Goal: Transaction & Acquisition: Purchase product/service

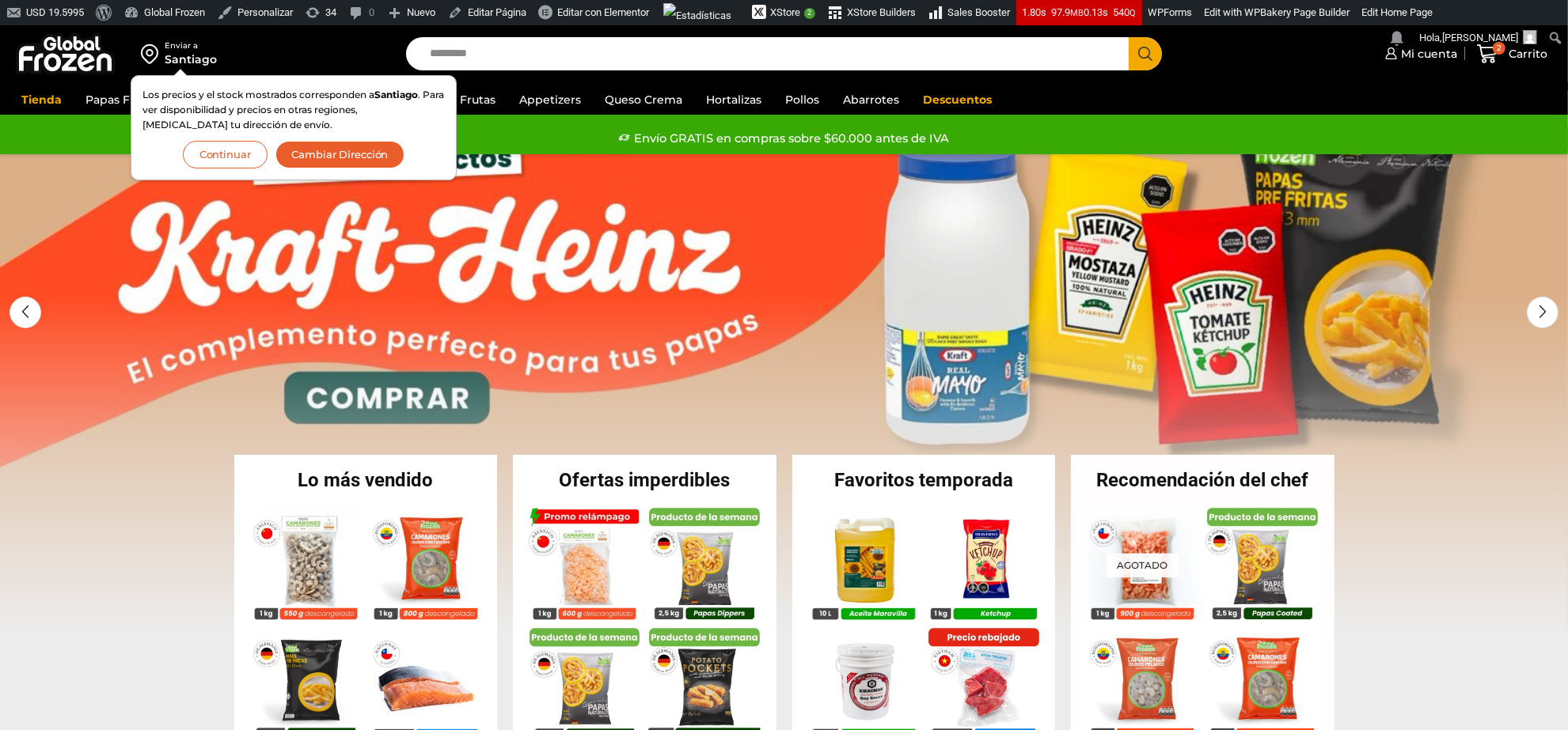
click at [218, 153] on button "Continuar" at bounding box center [225, 154] width 84 height 27
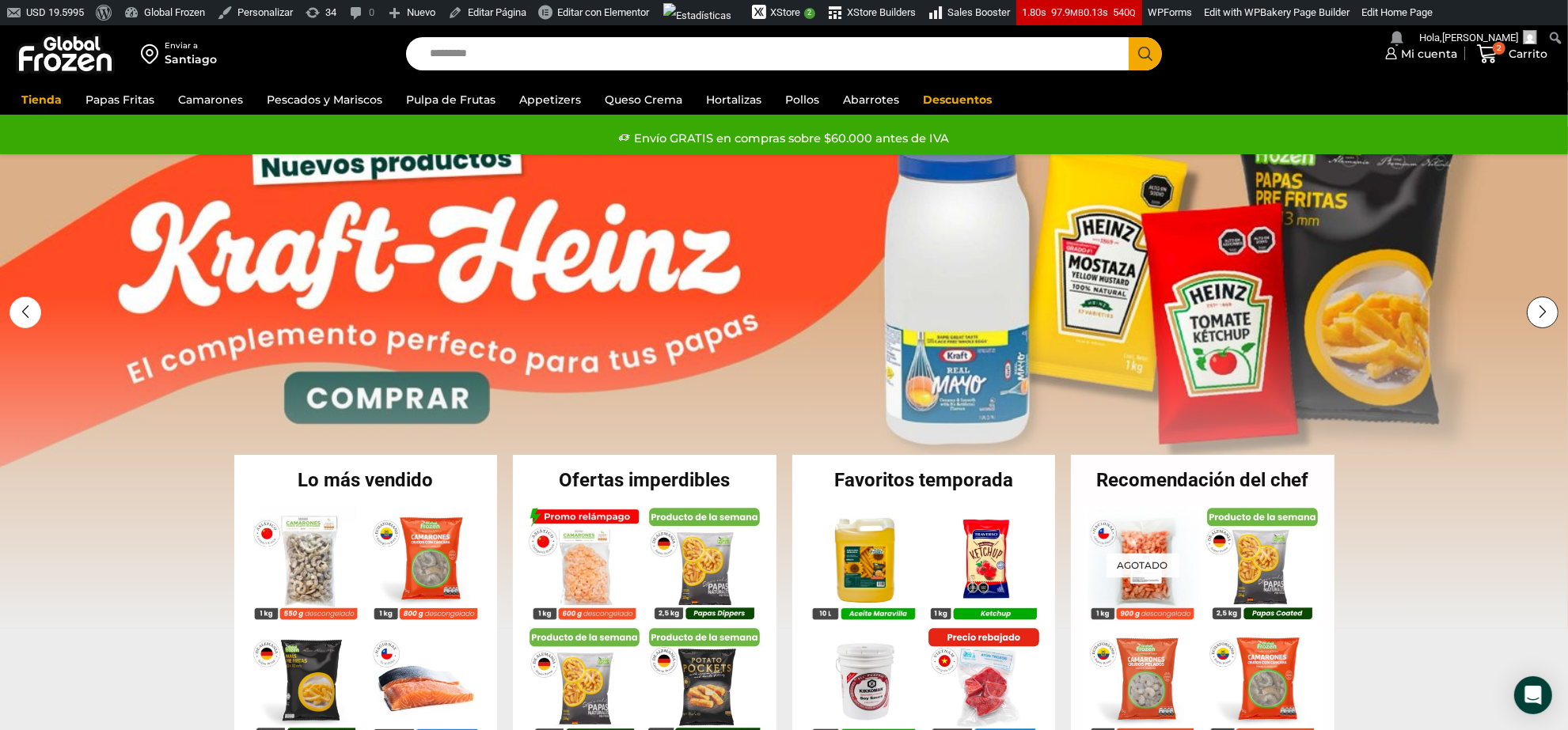
click at [1544, 315] on div "Next slide" at bounding box center [1542, 312] width 32 height 32
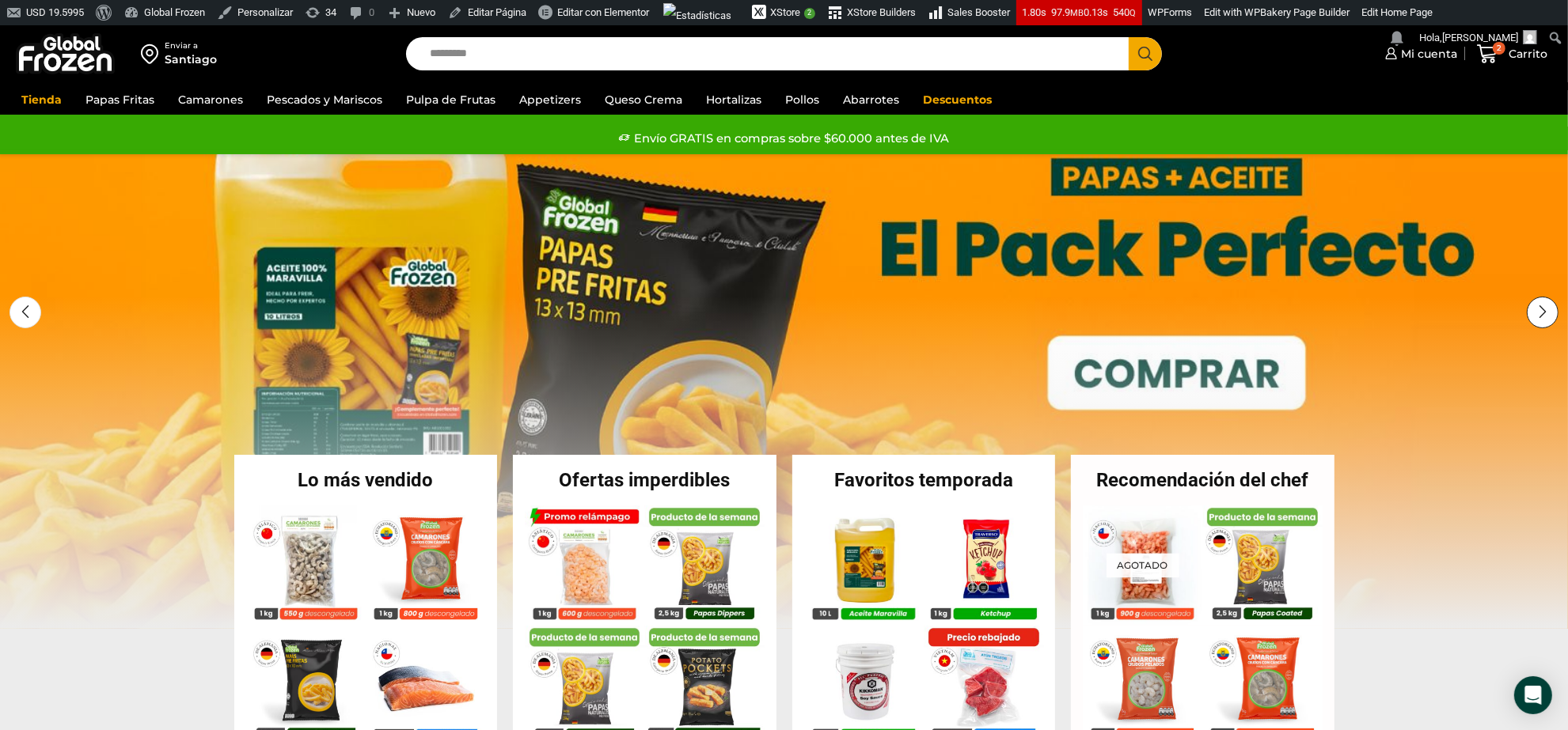
click at [1544, 315] on div "Next slide" at bounding box center [1542, 312] width 32 height 32
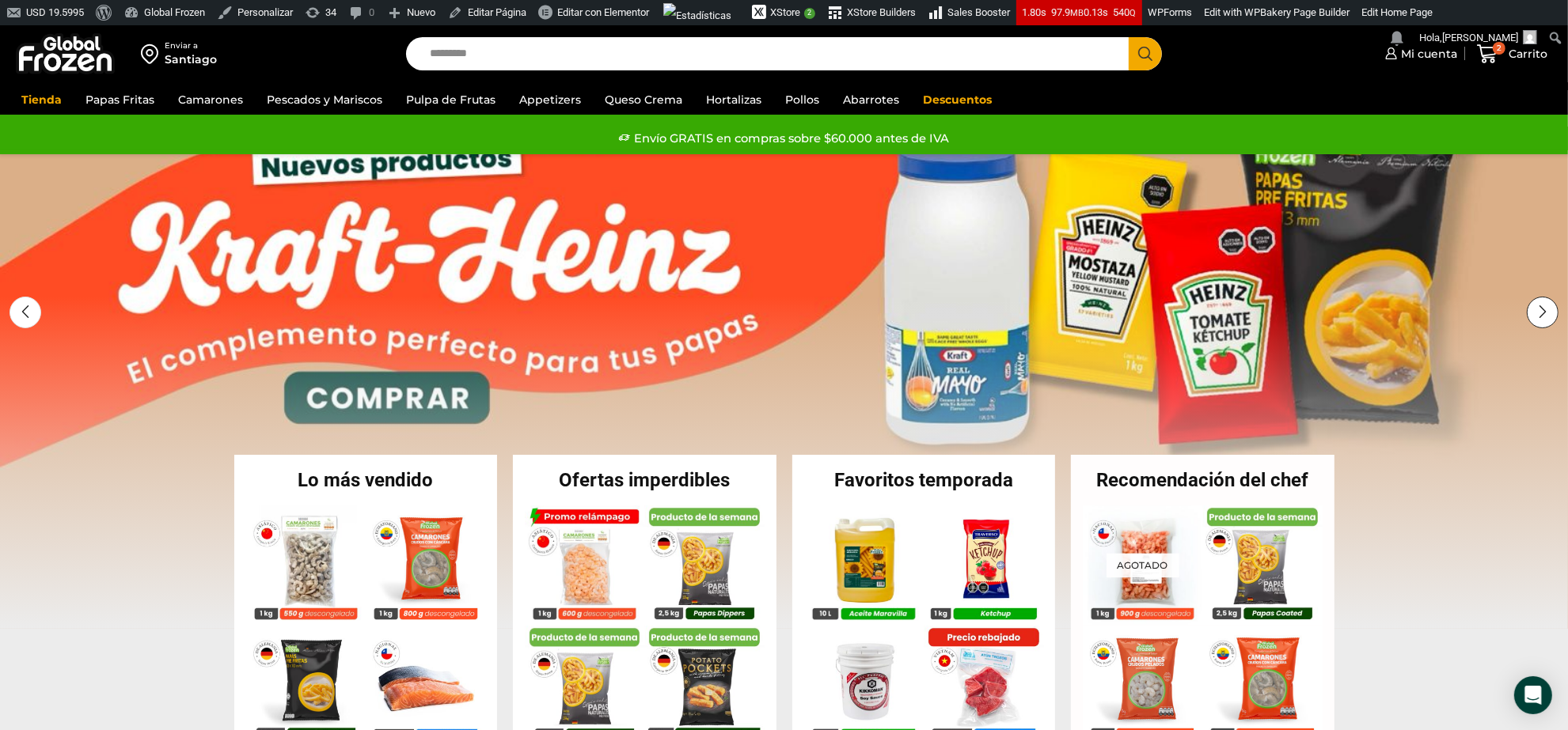
click at [1544, 315] on div "Next slide" at bounding box center [1542, 312] width 32 height 32
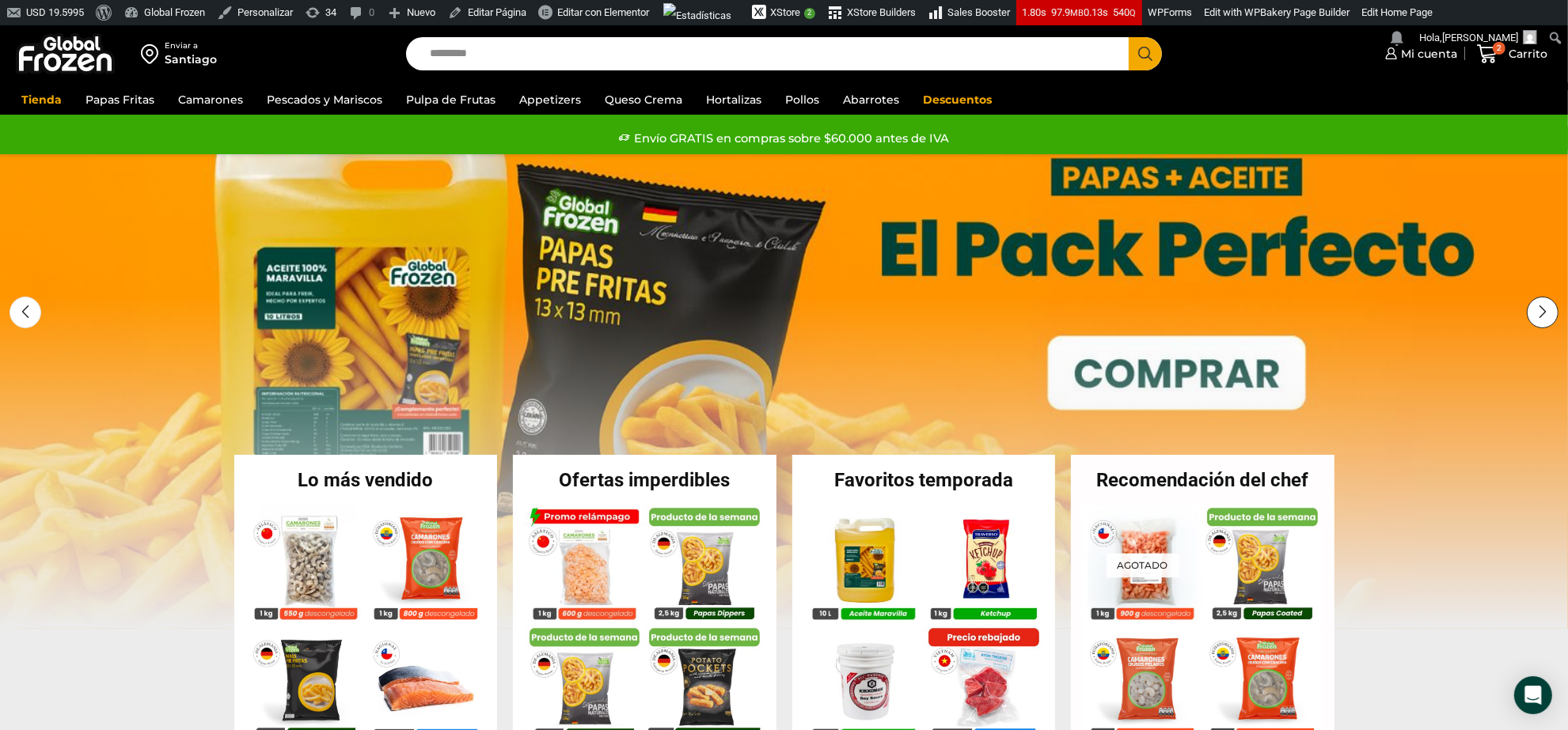
click at [1544, 315] on div "Next slide" at bounding box center [1542, 312] width 32 height 32
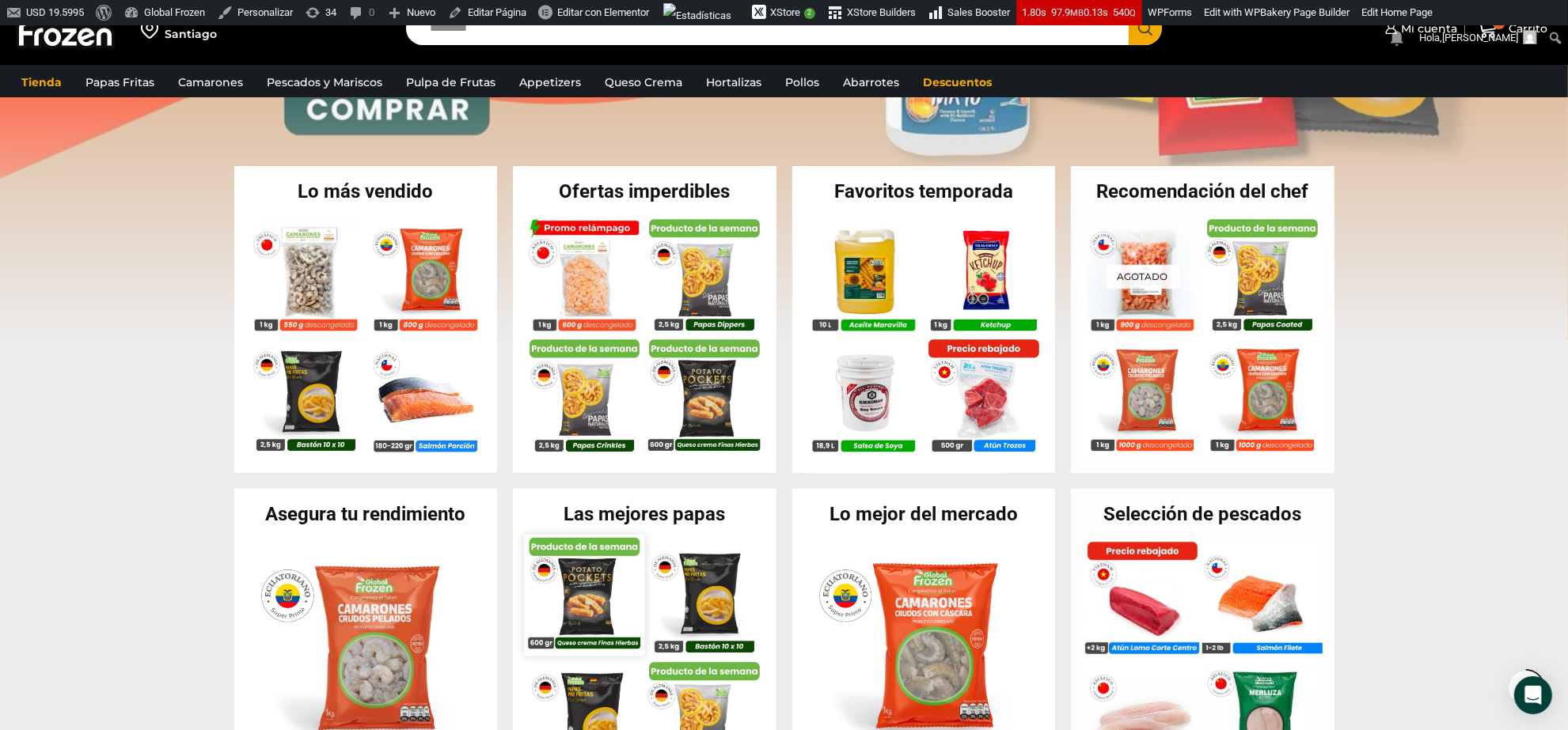
scroll to position [396, 0]
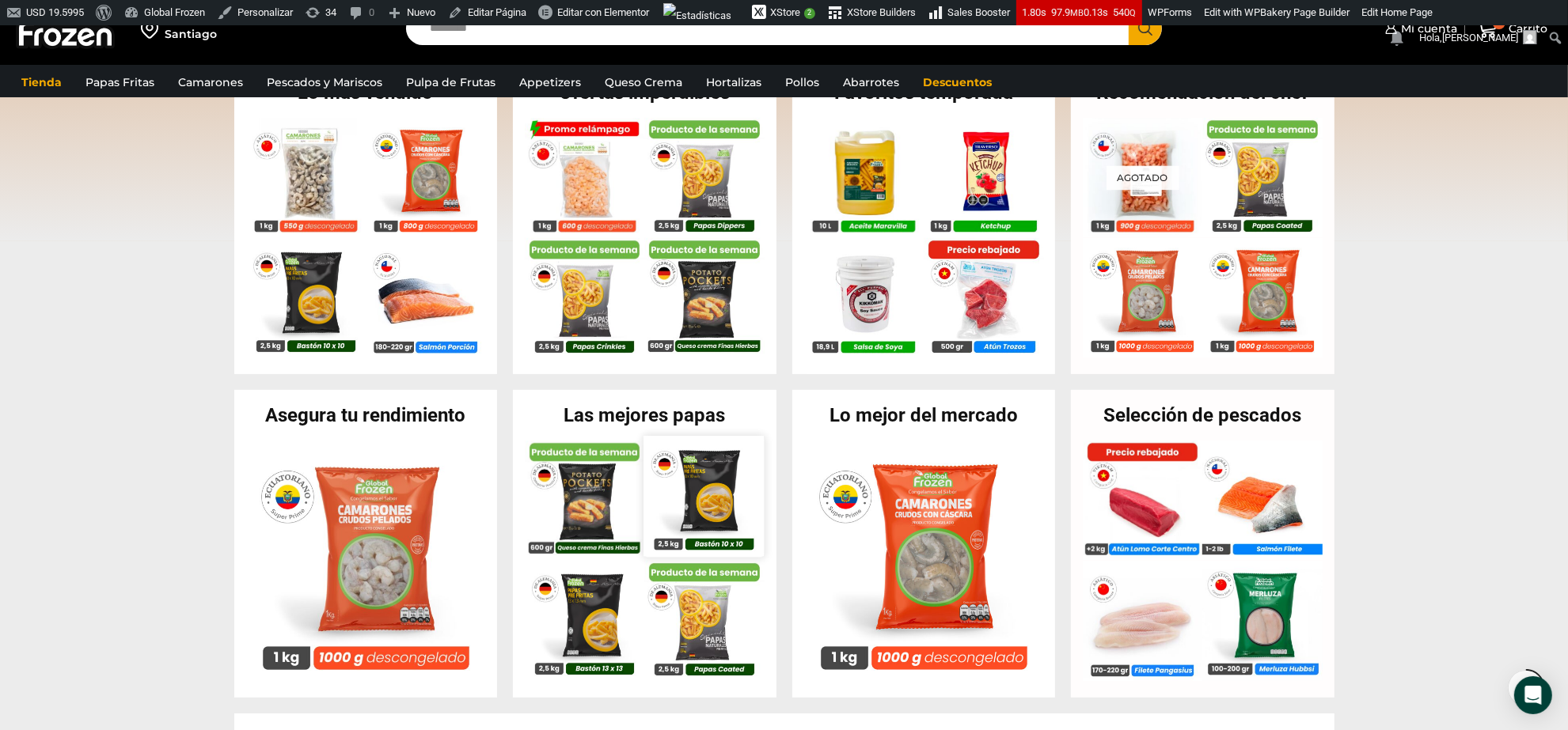
click at [706, 500] on img at bounding box center [704, 497] width 121 height 120
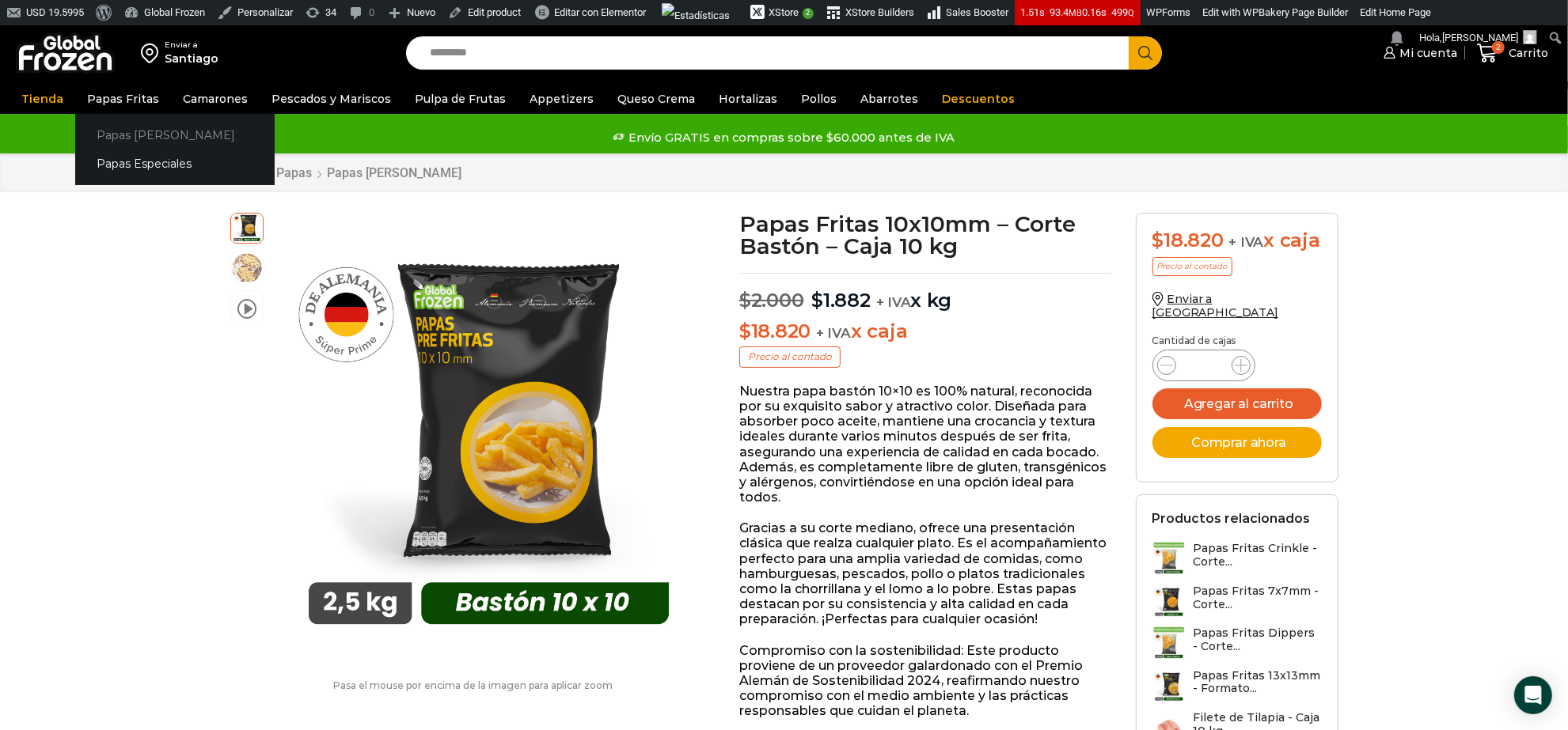
click at [132, 138] on link "Papas [PERSON_NAME]" at bounding box center [174, 135] width 200 height 29
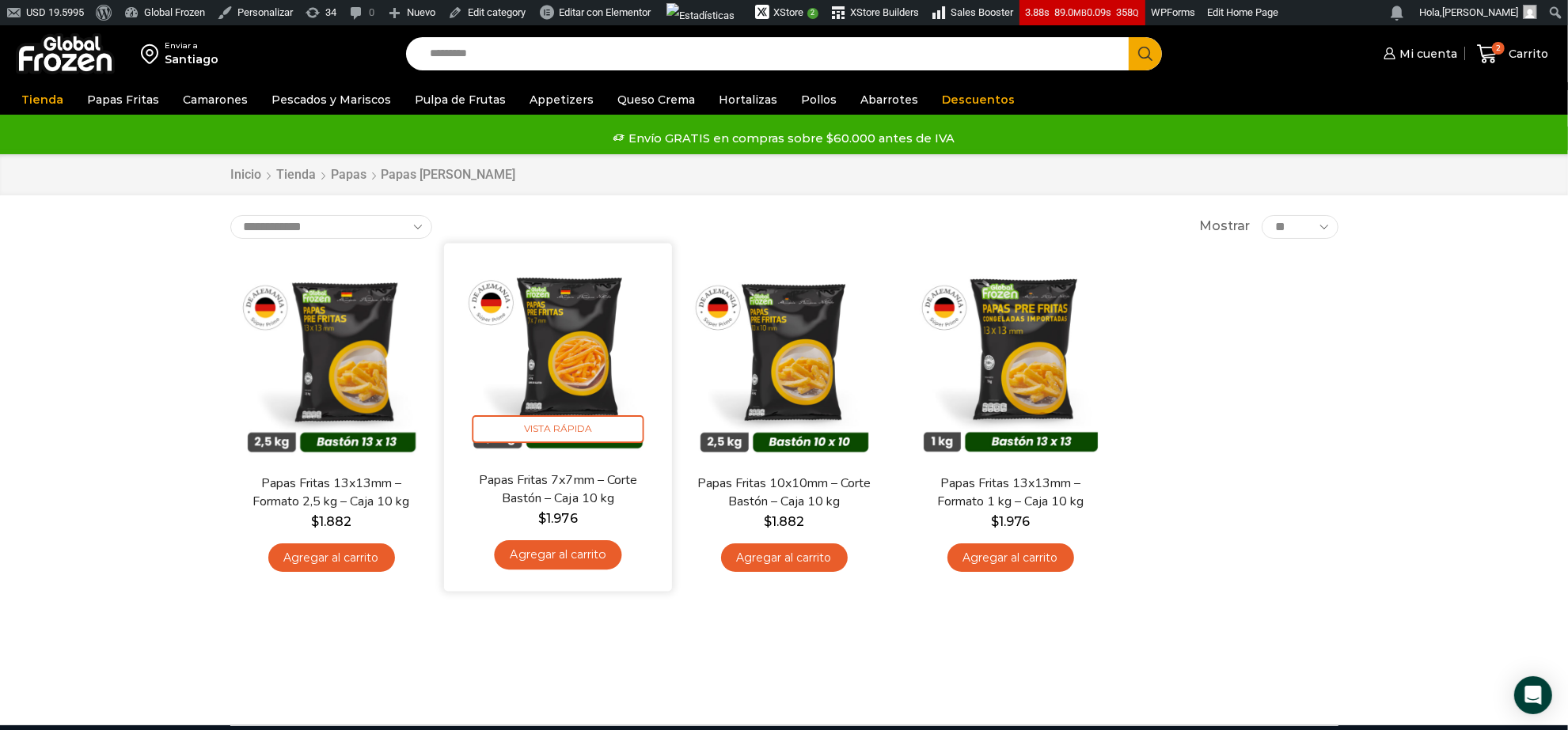
click at [534, 366] on img at bounding box center [558, 357] width 204 height 204
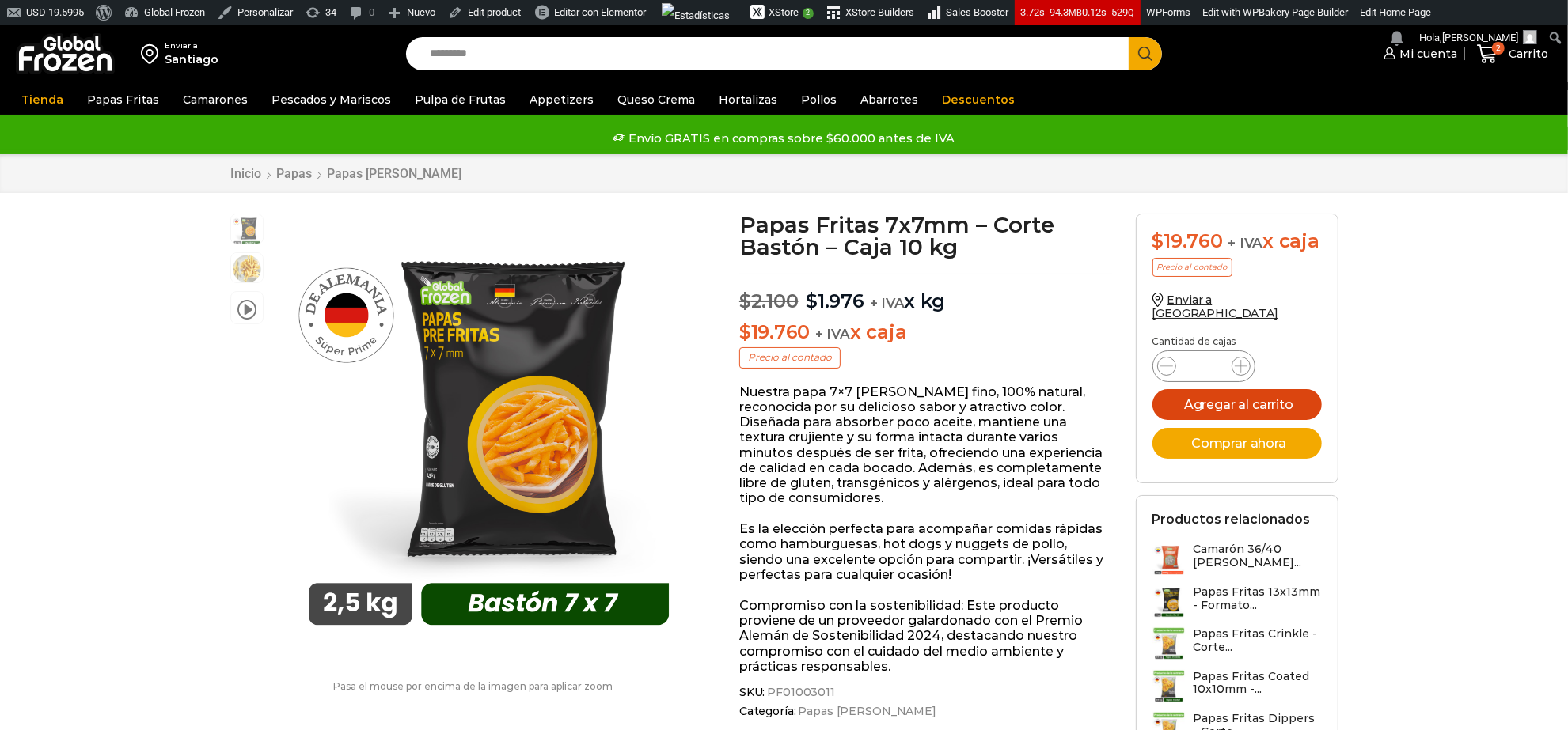
scroll to position [1, 0]
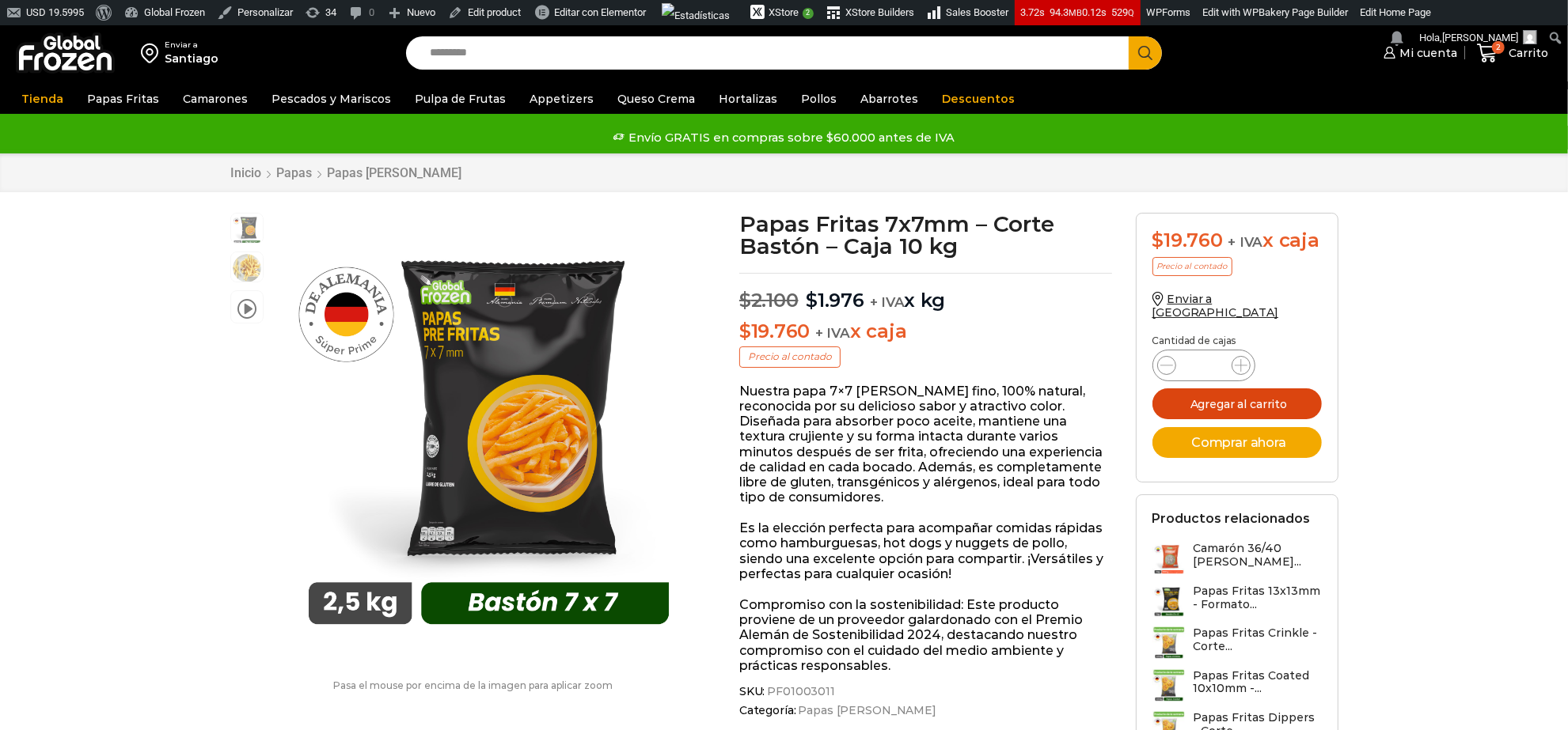
click at [1219, 394] on button "Agregar al carrito" at bounding box center [1237, 404] width 170 height 31
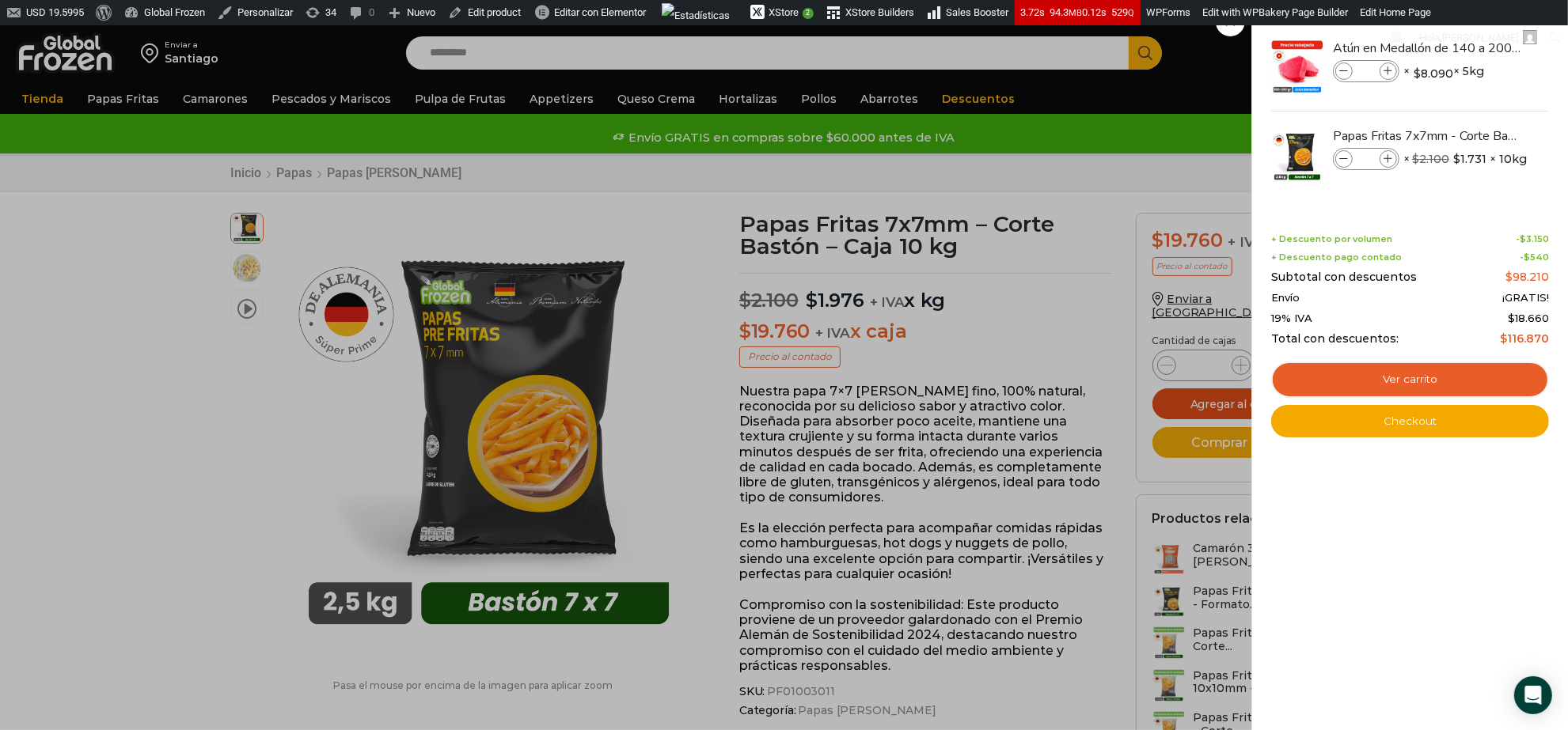
scroll to position [0, 0]
click at [1532, 51] on li "Hola, Brenda Rebolledo Brenda Rebolledo brendarebolledo Editar perfil Cerrar se…" at bounding box center [1479, 38] width 130 height 26
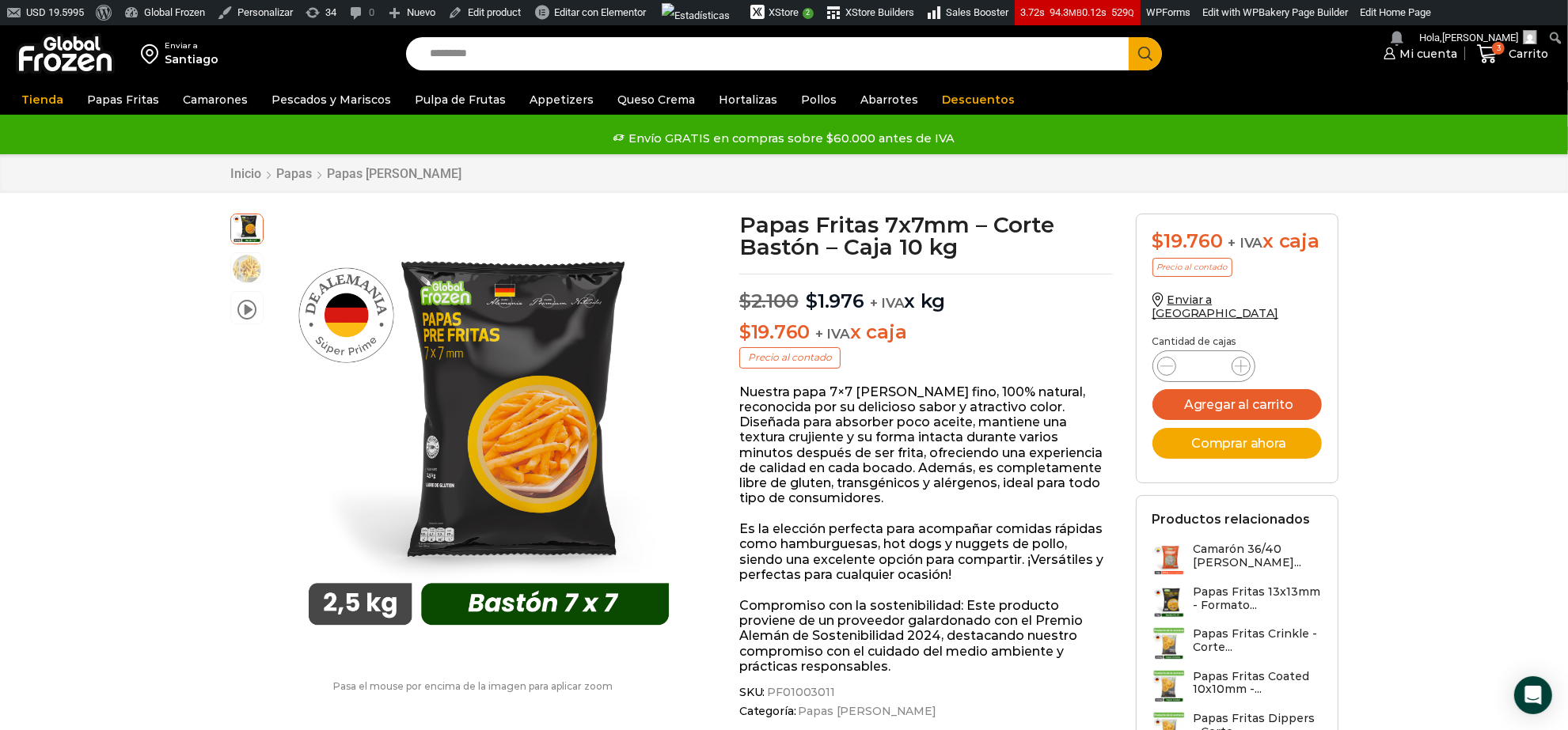
click at [1245, 113] on div "Tienda Papas Fritas Papas Bastón Papas Especiales Camarones Camarones Crudos Pe…" at bounding box center [784, 99] width 1584 height 30
click at [1484, 59] on icon at bounding box center [1487, 54] width 20 height 19
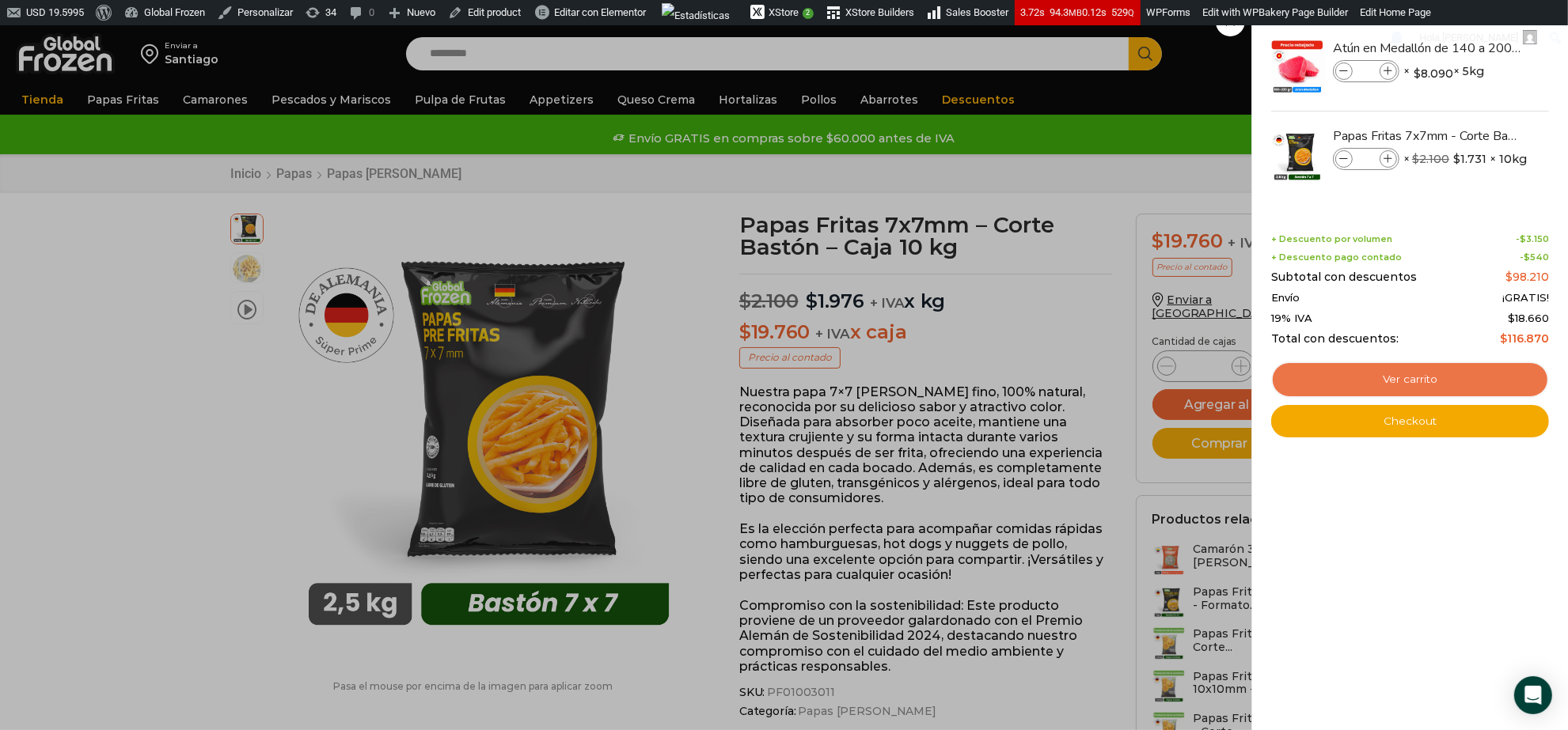
click at [1390, 380] on link "Ver carrito" at bounding box center [1410, 379] width 278 height 36
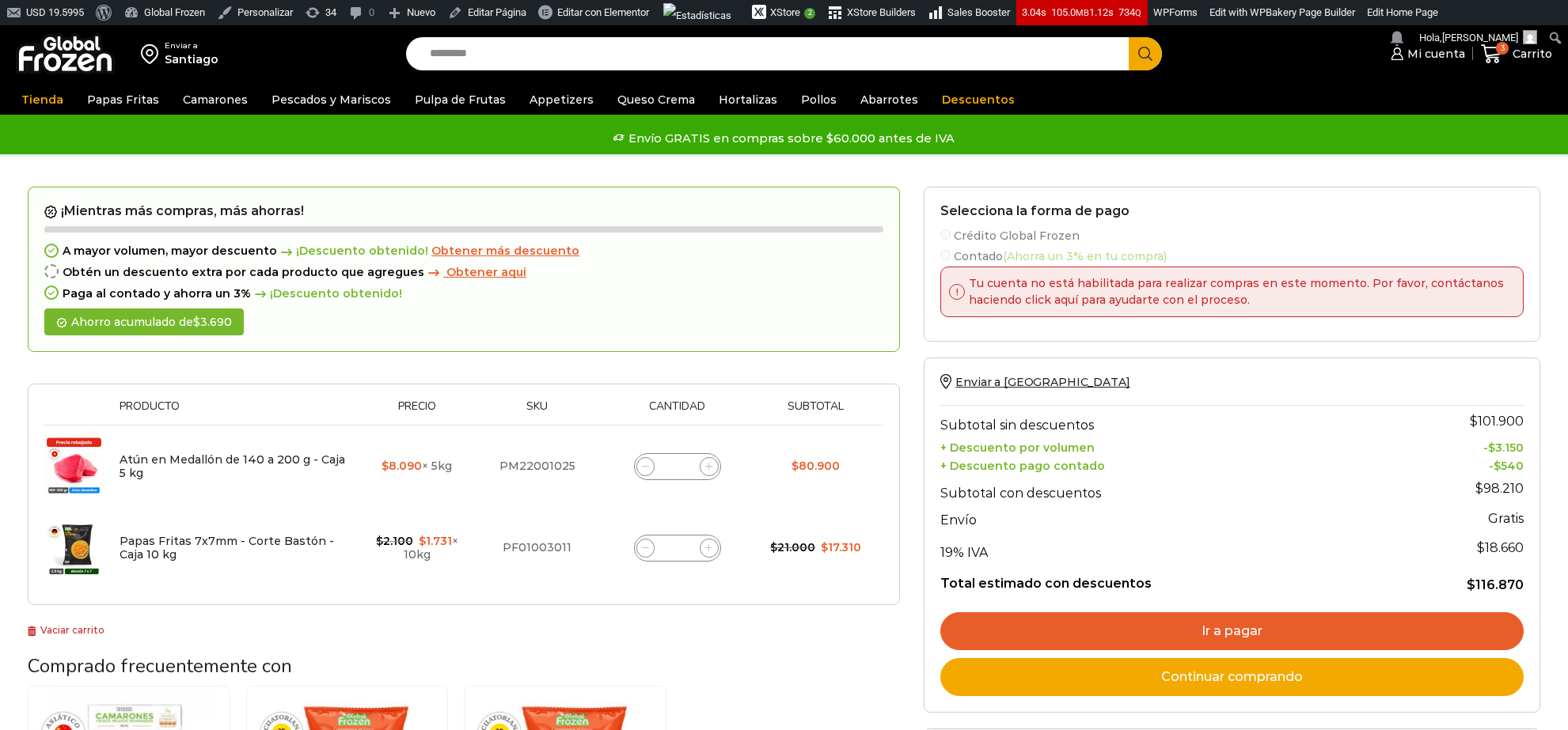
click at [649, 468] on span at bounding box center [646, 467] width 19 height 19
click at [647, 467] on icon at bounding box center [646, 467] width 7 height 0
type input "*"
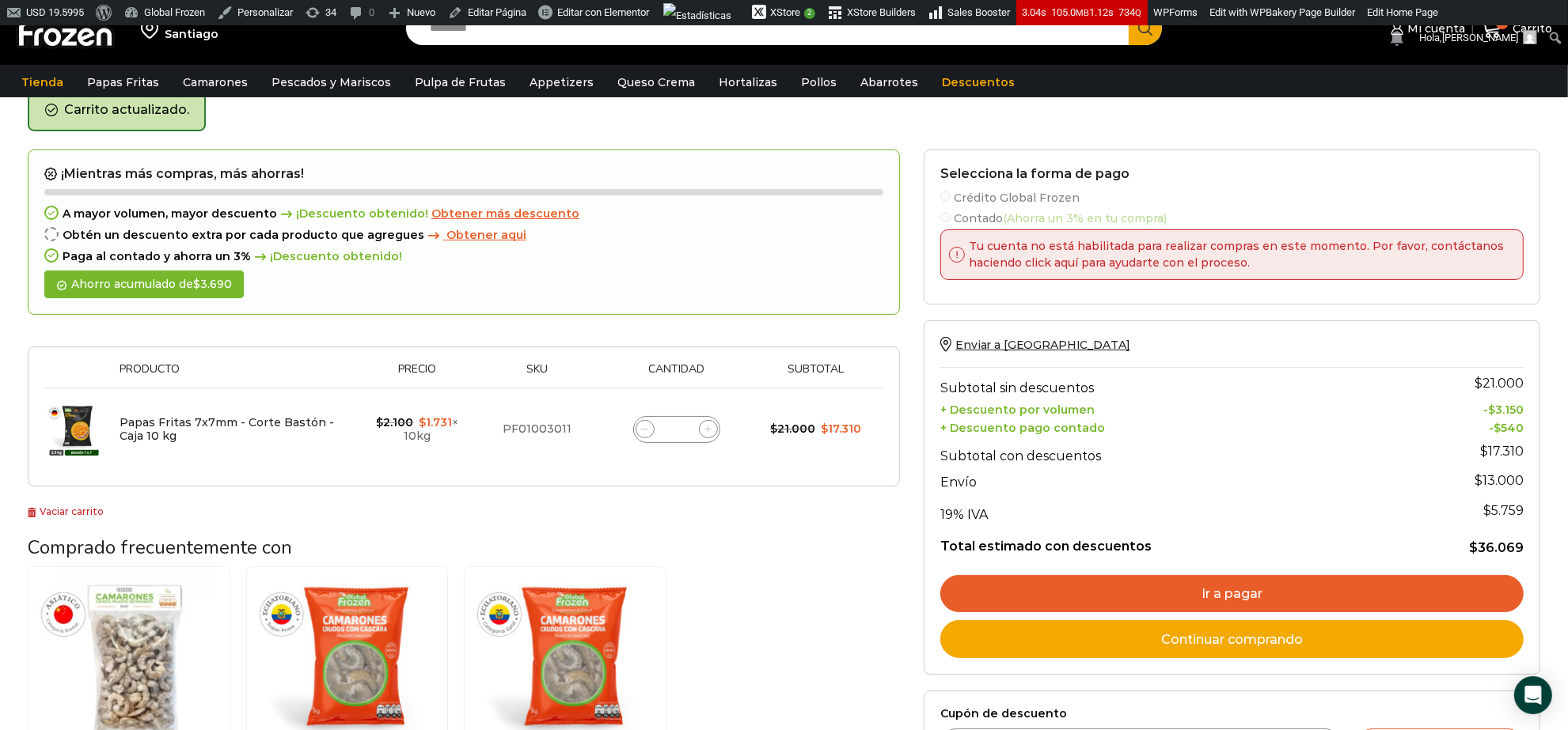
scroll to position [106, 0]
